Goal: Information Seeking & Learning: Learn about a topic

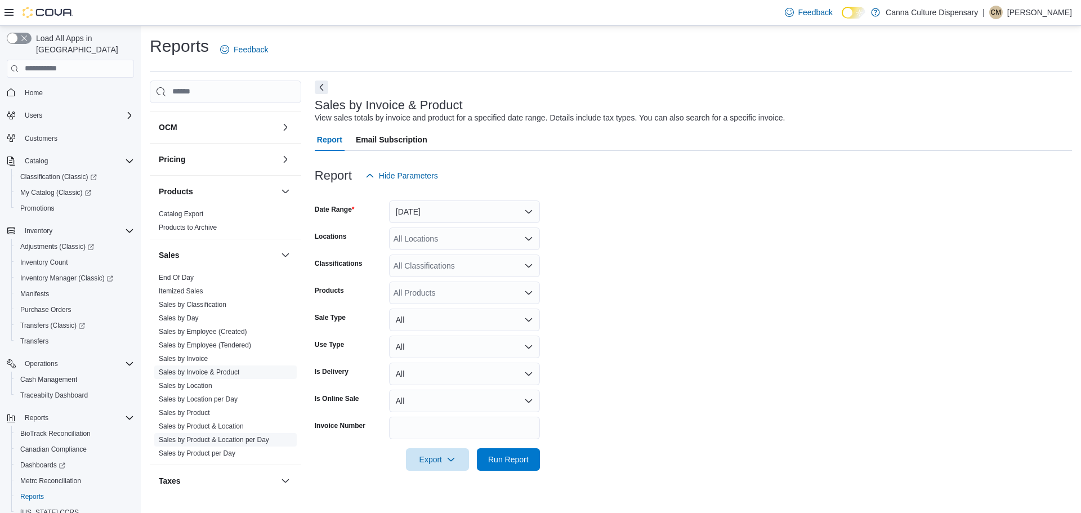
scroll to position [440, 0]
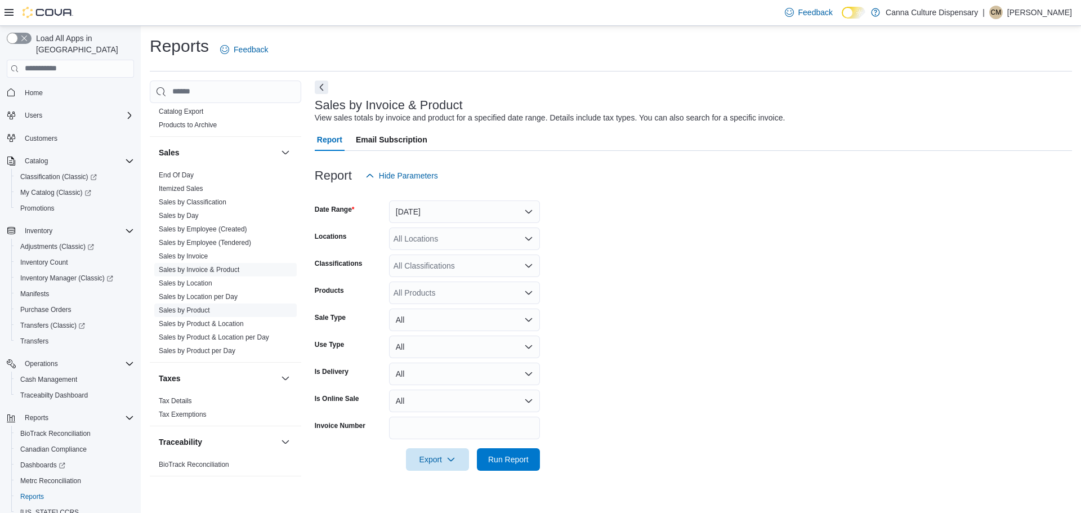
click at [195, 307] on link "Sales by Product" at bounding box center [184, 310] width 51 height 8
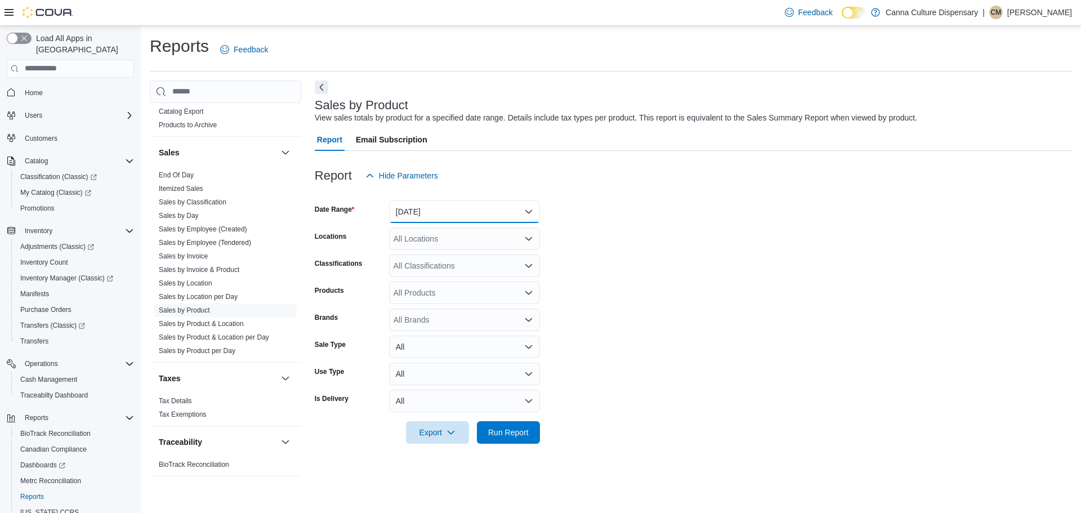
click at [495, 217] on button "[DATE]" at bounding box center [464, 211] width 151 height 23
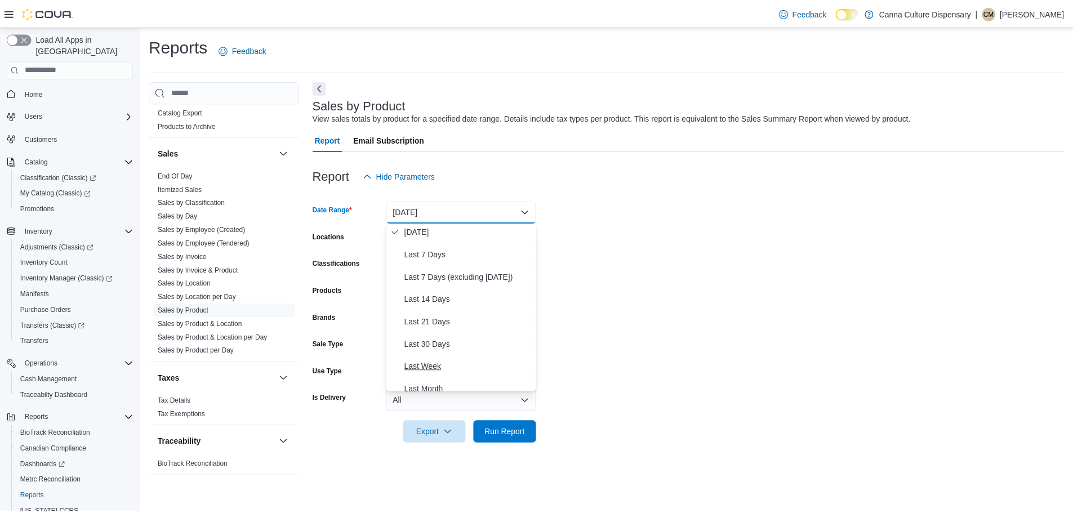
scroll to position [113, 0]
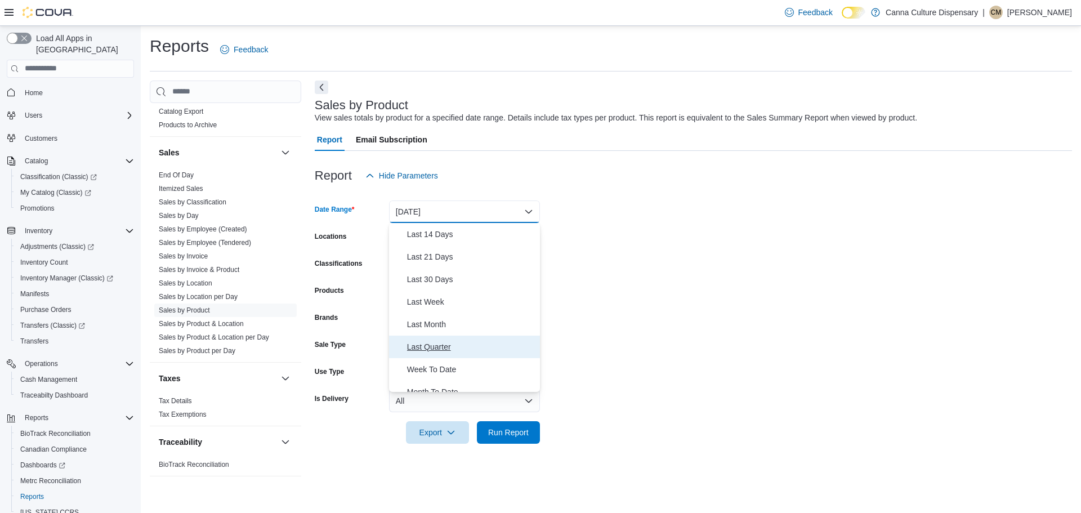
click at [446, 342] on span "Last Quarter" at bounding box center [471, 347] width 128 height 14
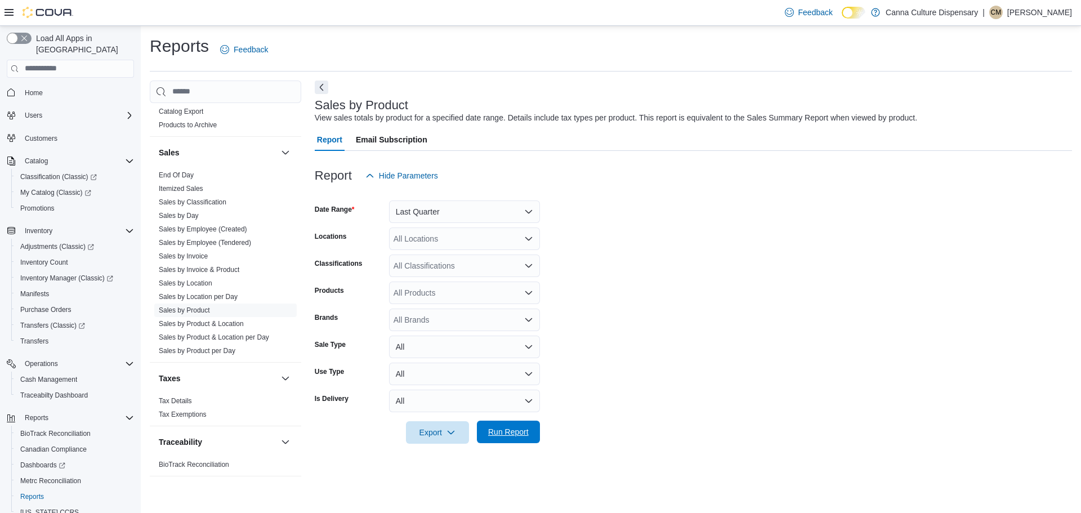
click at [496, 431] on span "Run Report" at bounding box center [508, 431] width 41 height 11
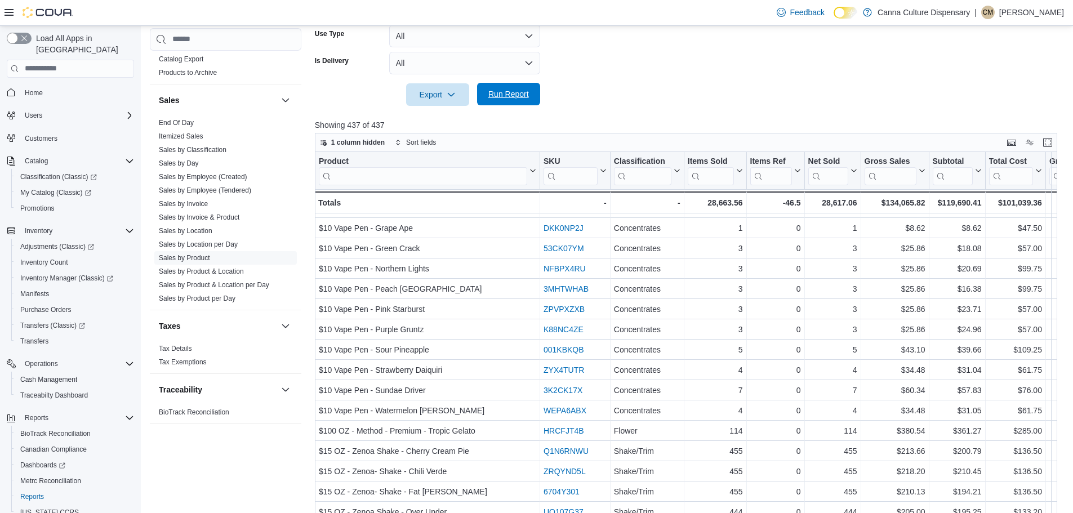
scroll to position [377, 0]
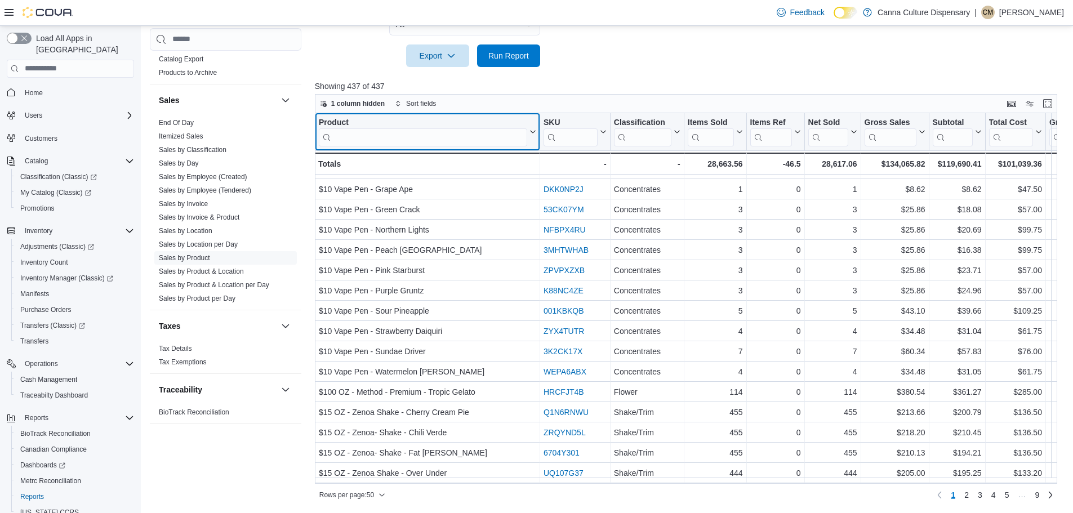
drag, startPoint x: 425, startPoint y: 126, endPoint x: 418, endPoint y: 139, distance: 14.4
click at [422, 130] on div "Product" at bounding box center [423, 131] width 208 height 29
click at [418, 139] on input "search" at bounding box center [423, 137] width 208 height 18
click at [400, 135] on input "search" at bounding box center [423, 137] width 208 height 18
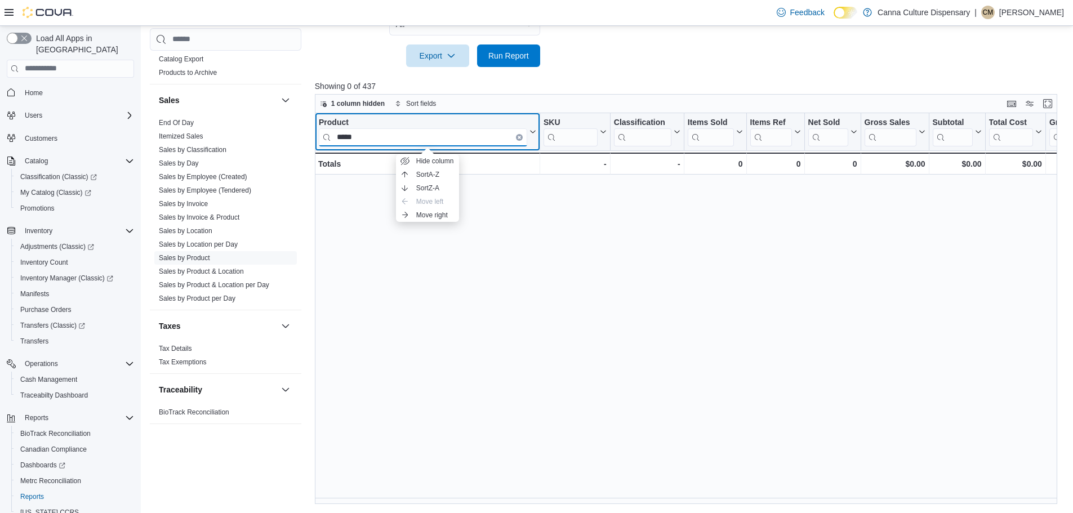
scroll to position [0, 0]
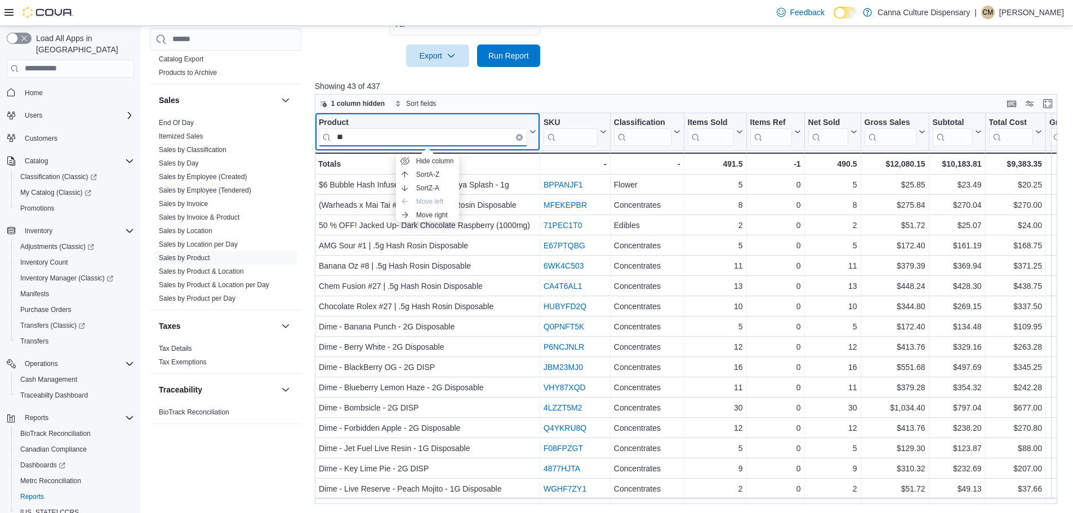
type input "*"
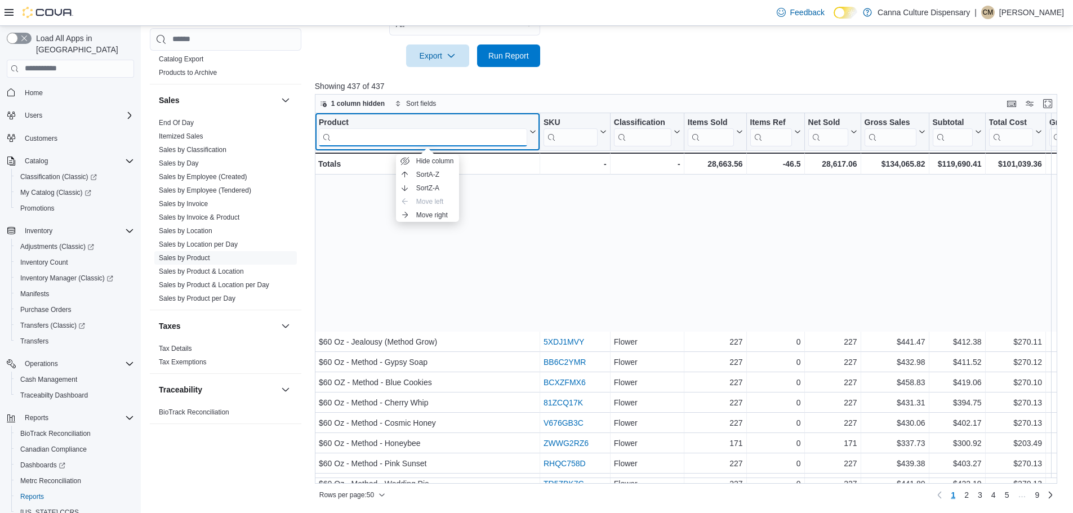
scroll to position [710, 0]
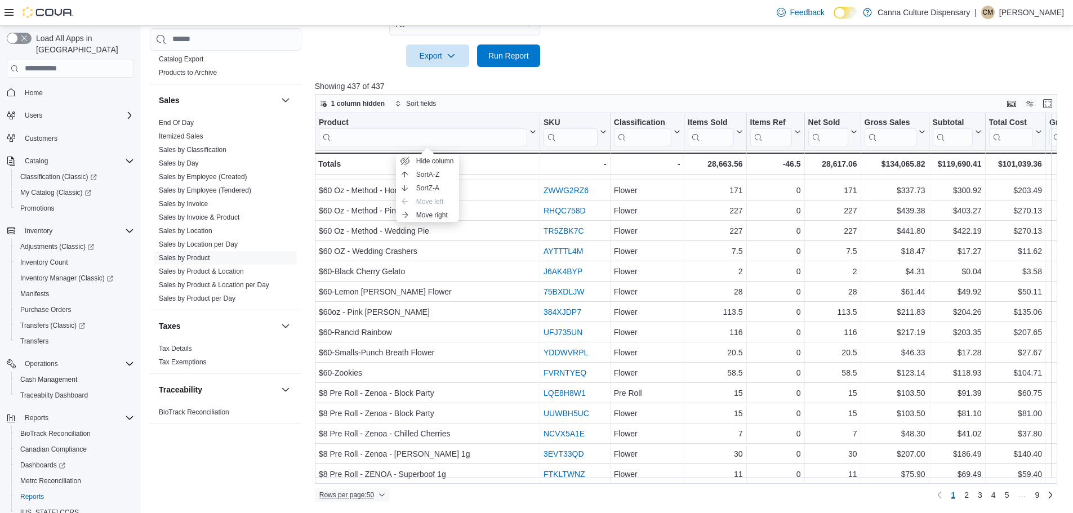
click at [383, 497] on icon "button" at bounding box center [381, 495] width 7 height 7
click at [374, 480] on button "100 rows" at bounding box center [359, 472] width 63 height 23
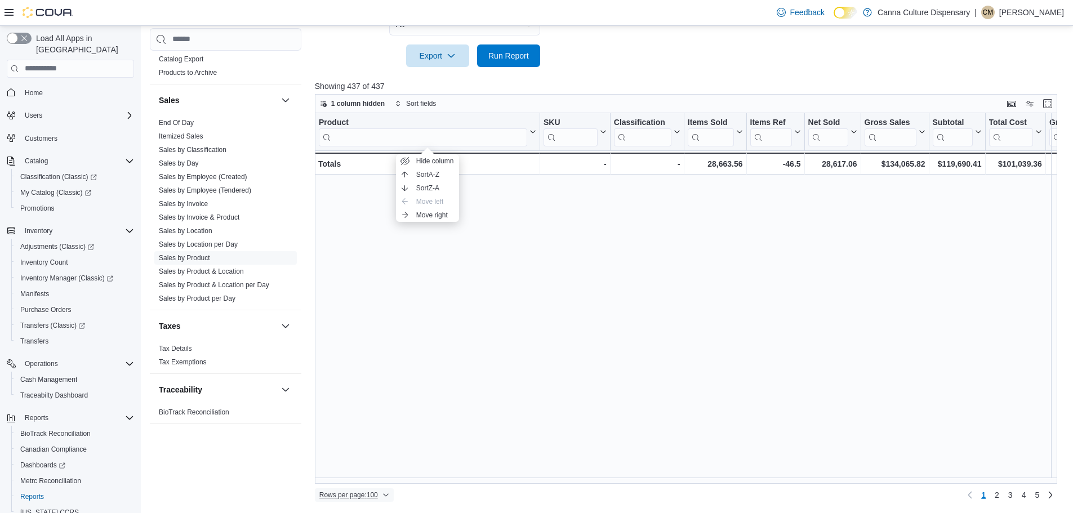
scroll to position [1160, 0]
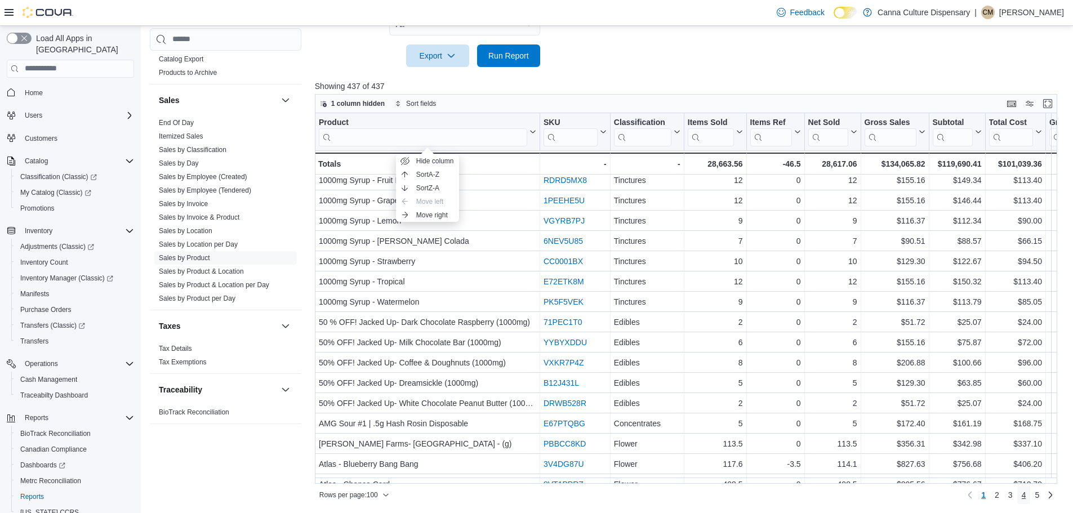
click at [1026, 497] on span "4" at bounding box center [1024, 494] width 5 height 11
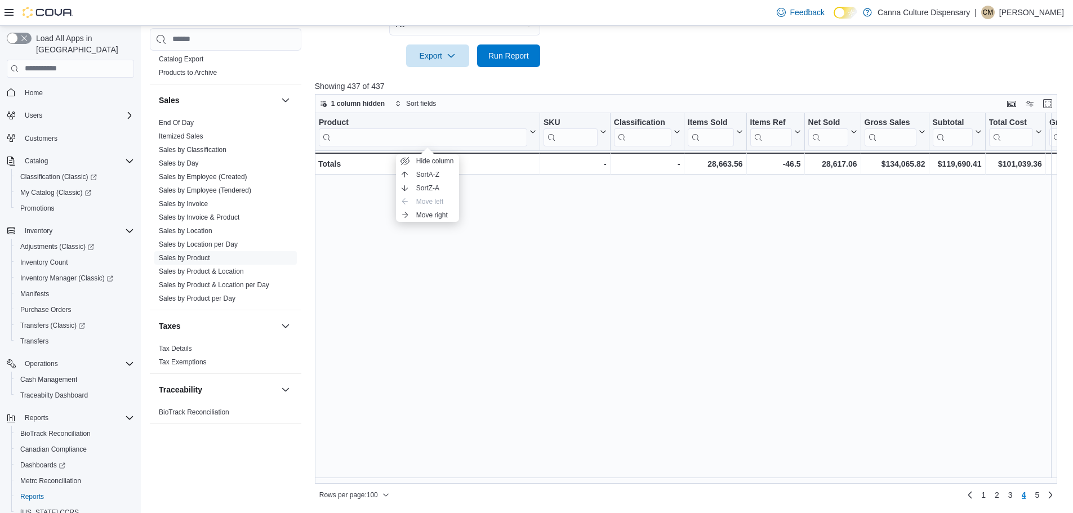
scroll to position [338, 0]
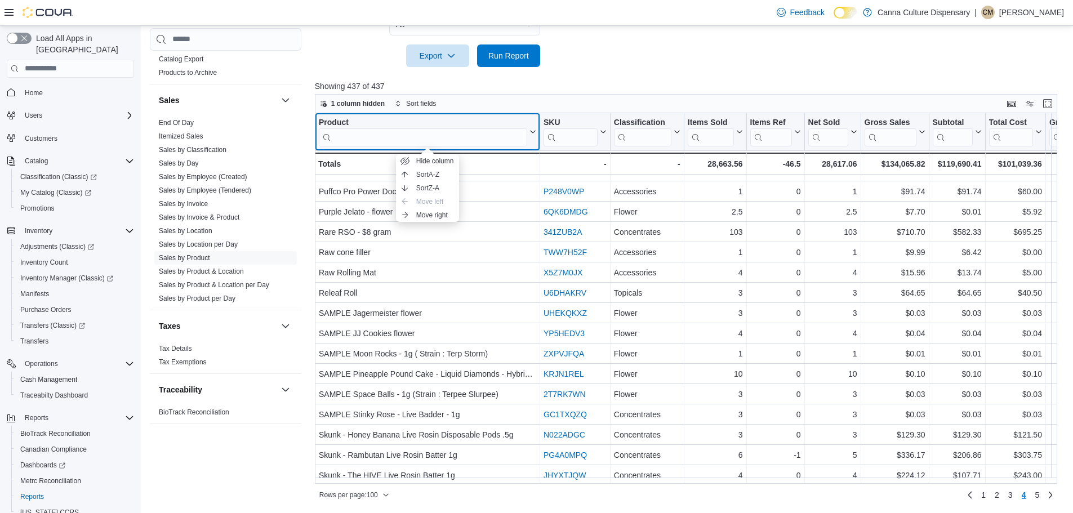
click at [369, 141] on input "search" at bounding box center [423, 137] width 208 height 18
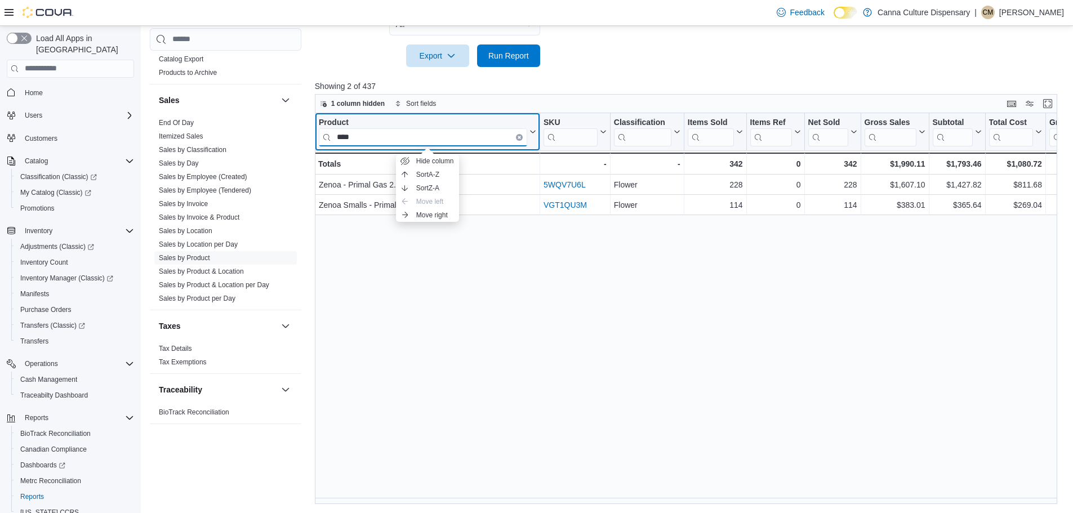
scroll to position [0, 0]
type input "****"
click at [612, 386] on div "Product **** Click to view column header actions SKU Click to view column heade…" at bounding box center [690, 308] width 750 height 391
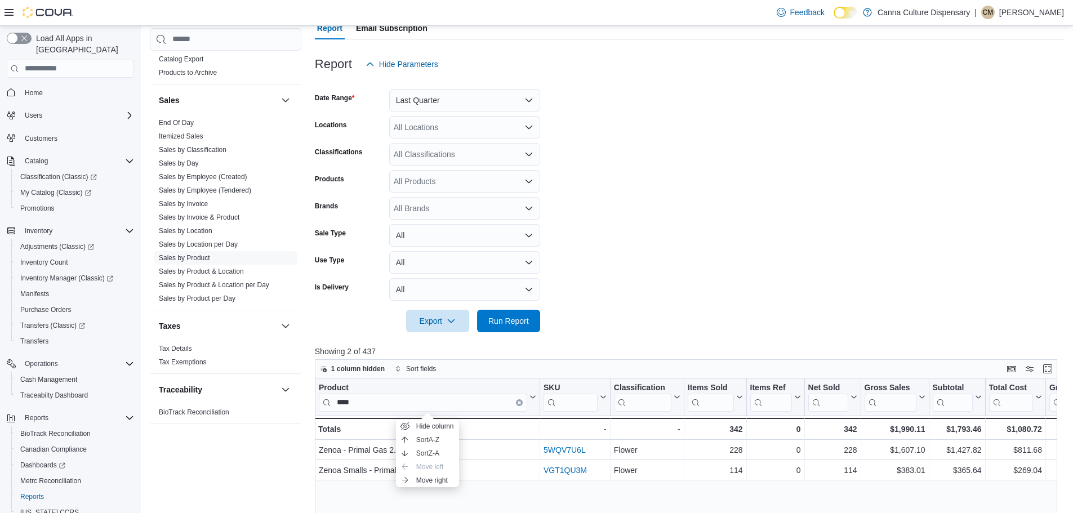
scroll to position [95, 0]
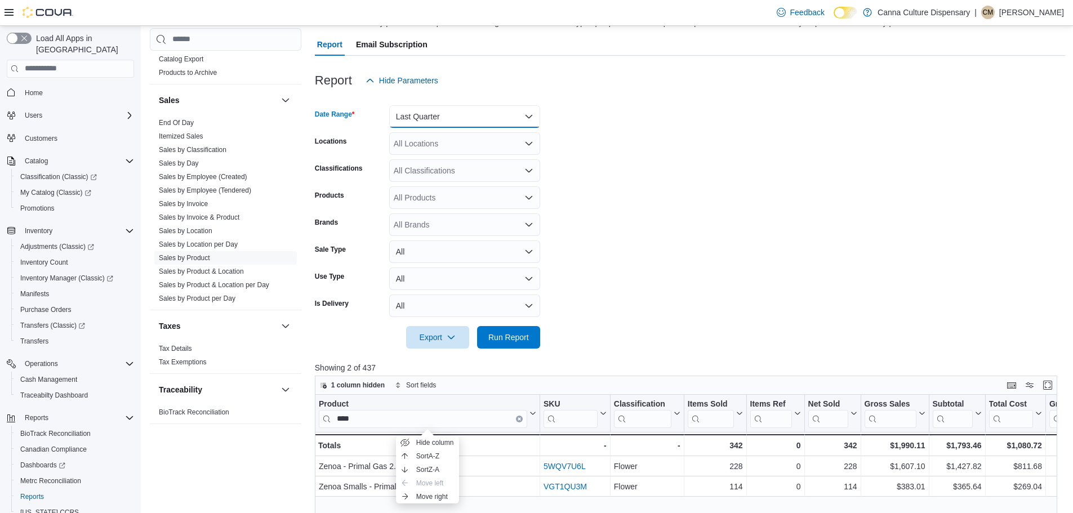
click at [460, 115] on button "Last Quarter" at bounding box center [464, 116] width 151 height 23
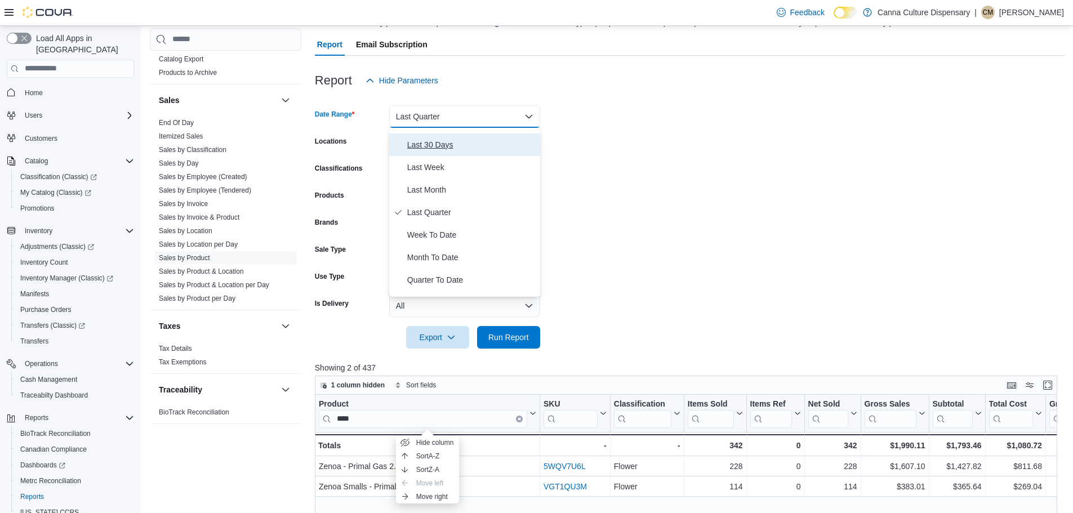
click at [432, 145] on span "Last 30 Days" at bounding box center [471, 145] width 128 height 14
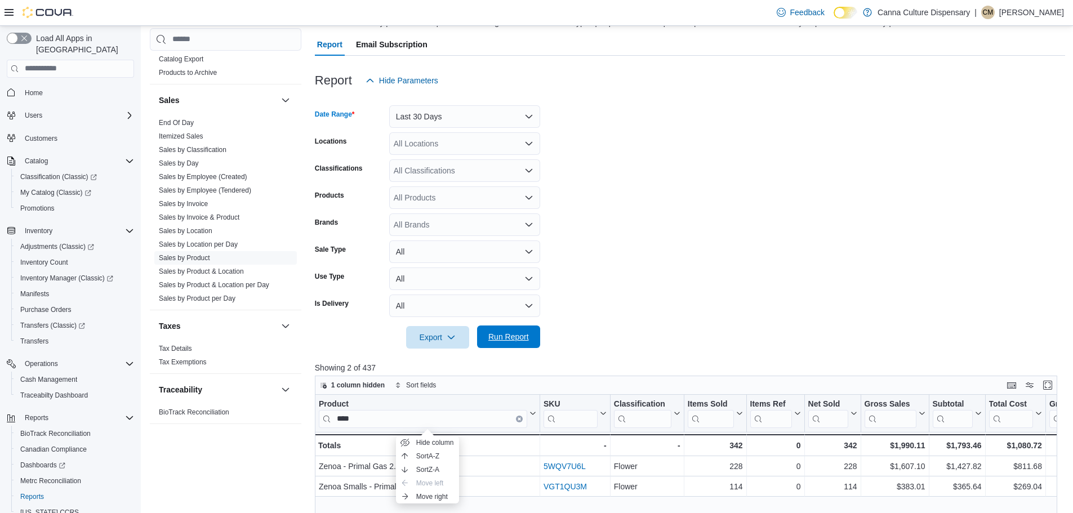
click at [515, 339] on span "Run Report" at bounding box center [508, 336] width 41 height 11
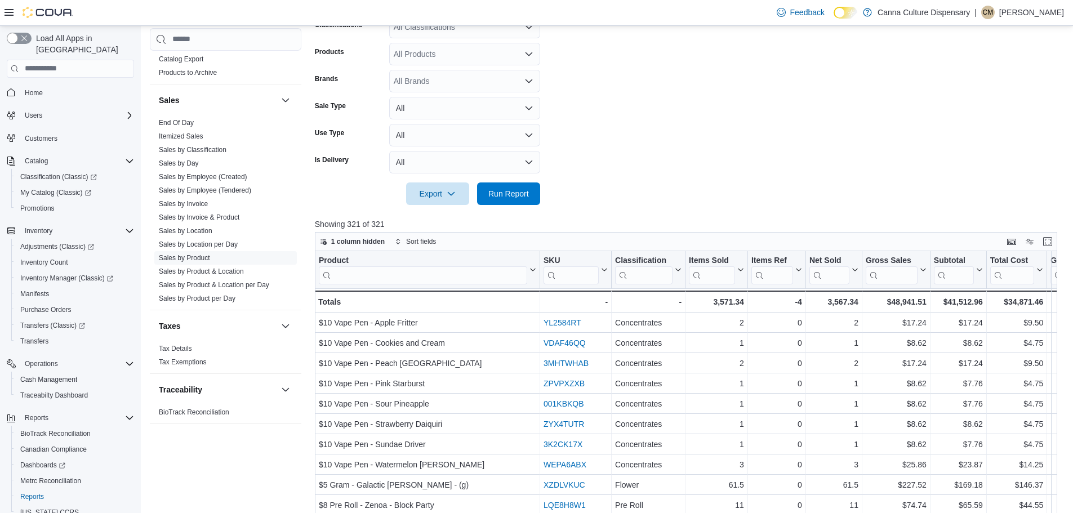
scroll to position [264, 0]
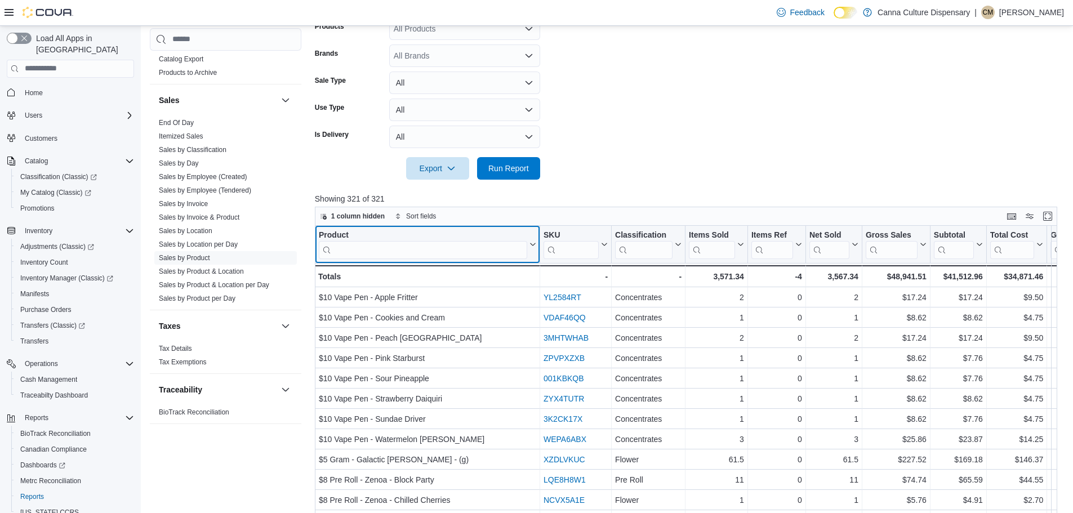
click at [406, 256] on input "search" at bounding box center [423, 249] width 208 height 18
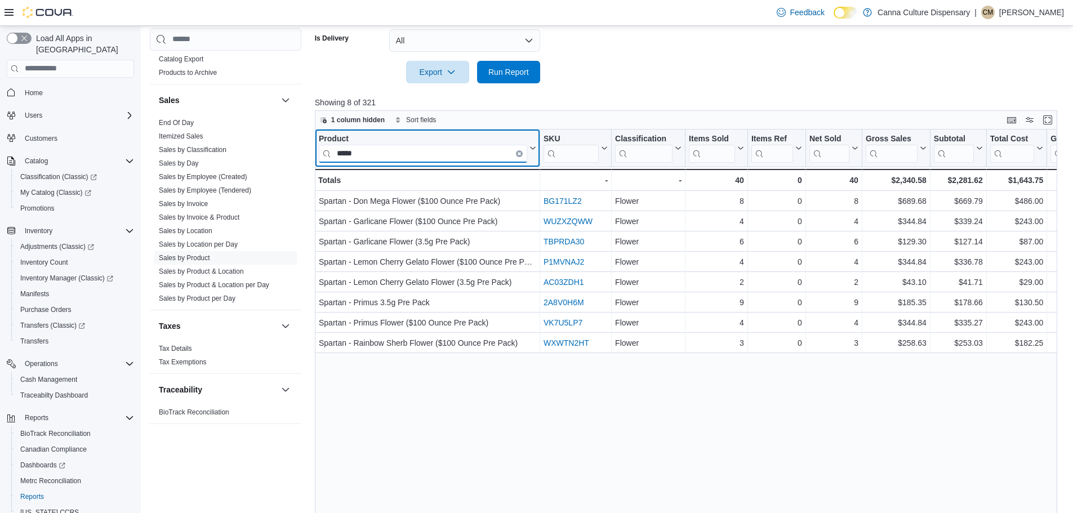
scroll to position [377, 0]
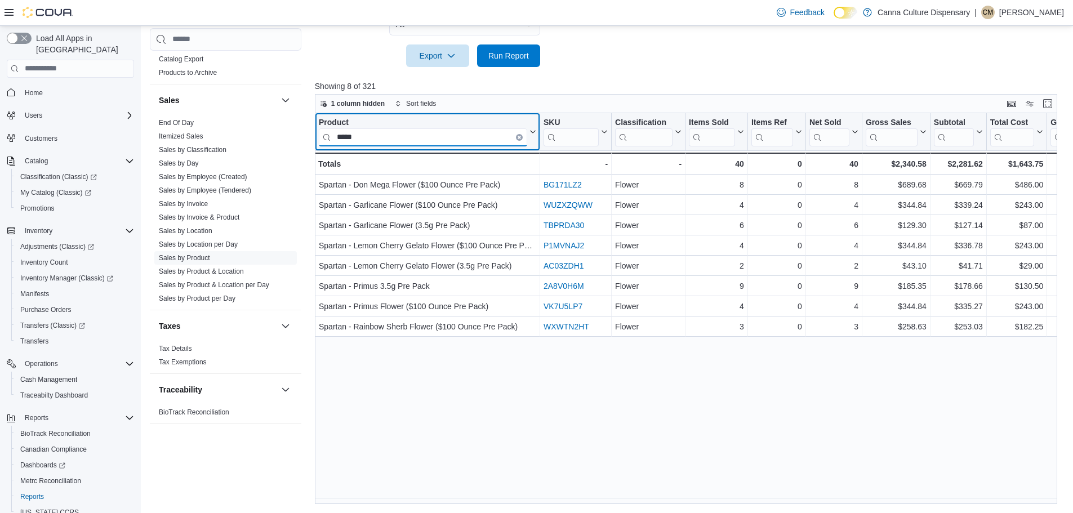
type input "*****"
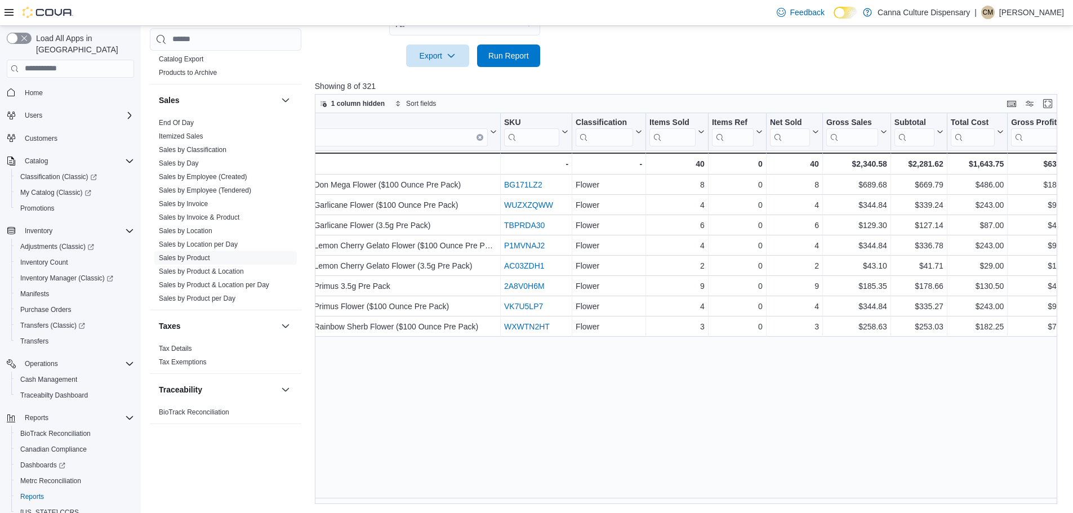
scroll to position [0, 0]
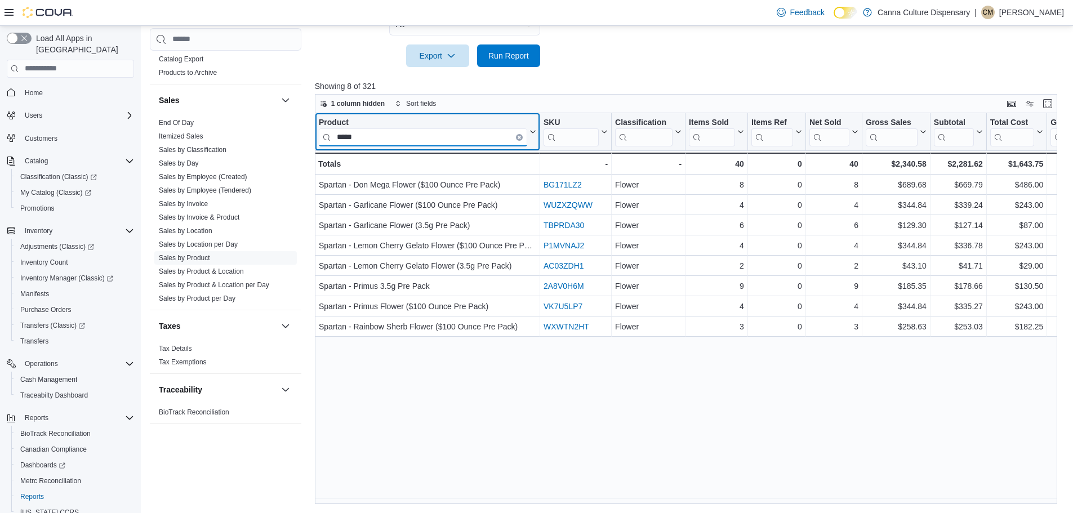
click at [515, 138] on input "*****" at bounding box center [423, 137] width 208 height 18
click at [518, 138] on icon "Clear input" at bounding box center [519, 137] width 2 height 2
click at [478, 135] on input "search" at bounding box center [423, 137] width 208 height 18
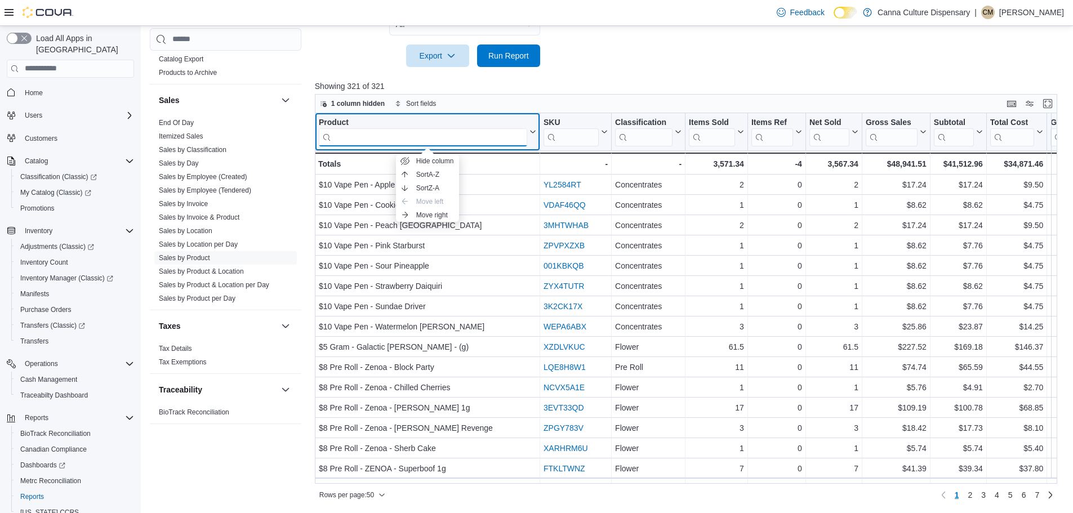
click at [478, 136] on input "search" at bounding box center [423, 137] width 208 height 18
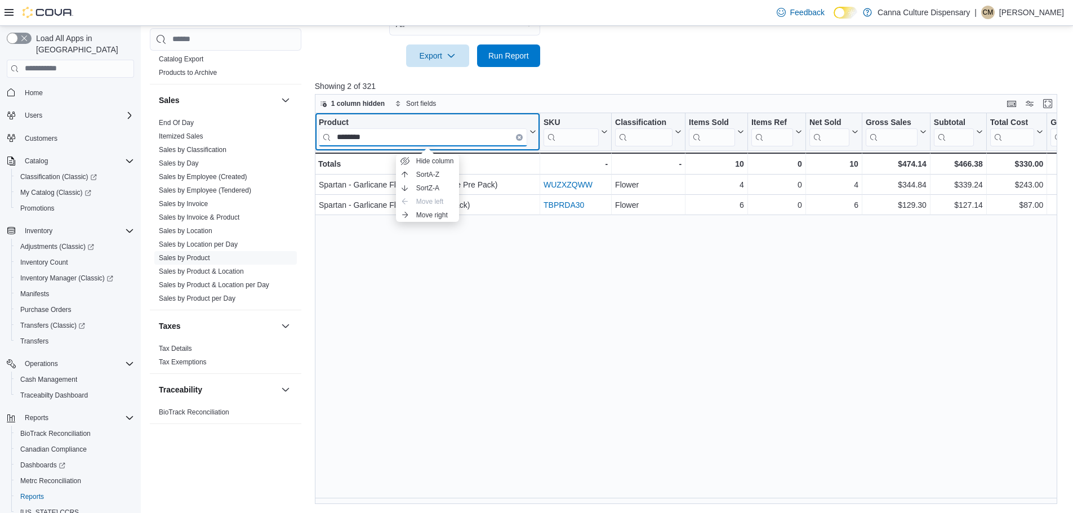
type input "********"
click at [519, 137] on icon "Clear input" at bounding box center [519, 137] width 2 height 2
click at [452, 139] on input "search" at bounding box center [423, 137] width 208 height 18
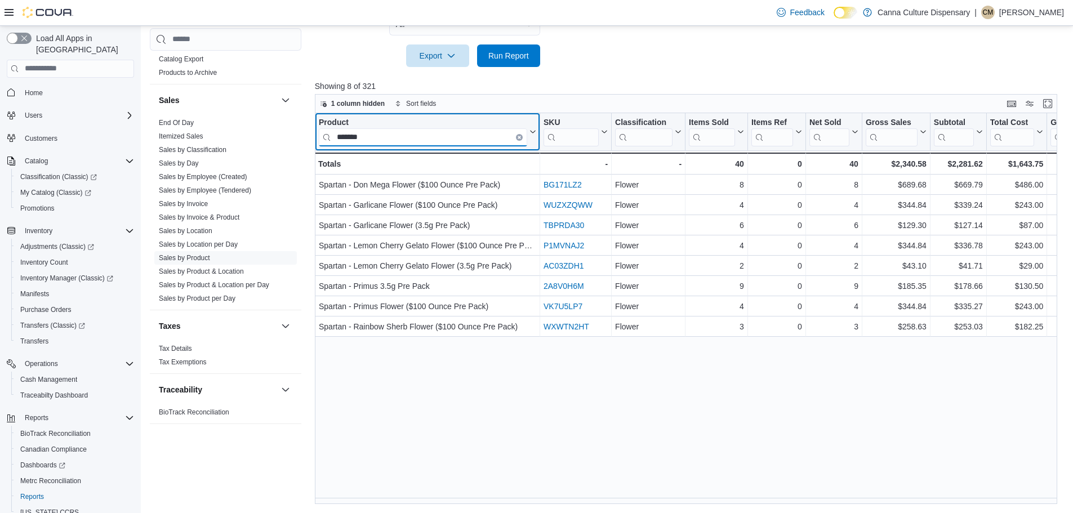
type input "*******"
